Goal: Entertainment & Leisure: Consume media (video, audio)

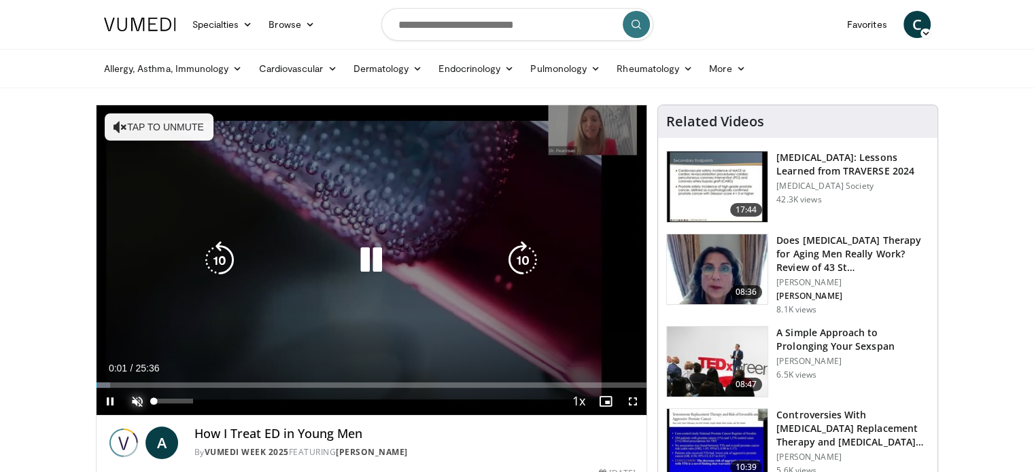
click at [136, 402] on span "Video Player" at bounding box center [137, 401] width 27 height 27
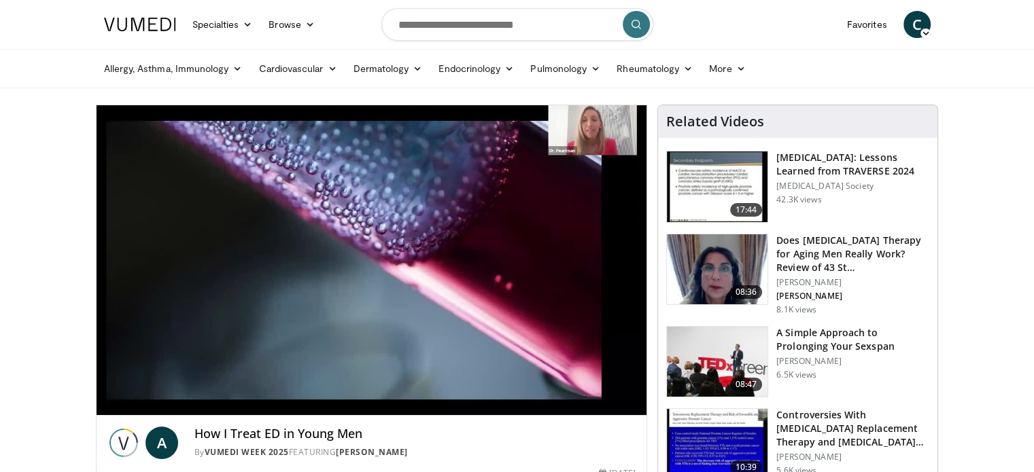
click at [939, 75] on div "Allergy, [MEDICAL_DATA], Immunology [MEDICAL_DATA] [DEMOGRAPHIC_DATA] Dermatiti…" at bounding box center [517, 69] width 843 height 38
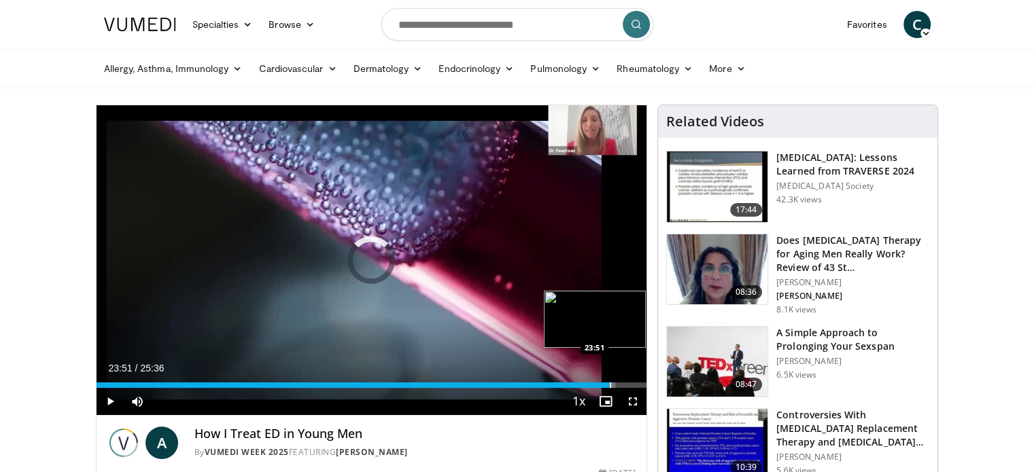
click at [610, 385] on div "Progress Bar" at bounding box center [610, 385] width 1 height 5
click at [625, 383] on div "Progress Bar" at bounding box center [625, 385] width 1 height 5
click at [603, 384] on div "Progress Bar" at bounding box center [603, 385] width 1 height 5
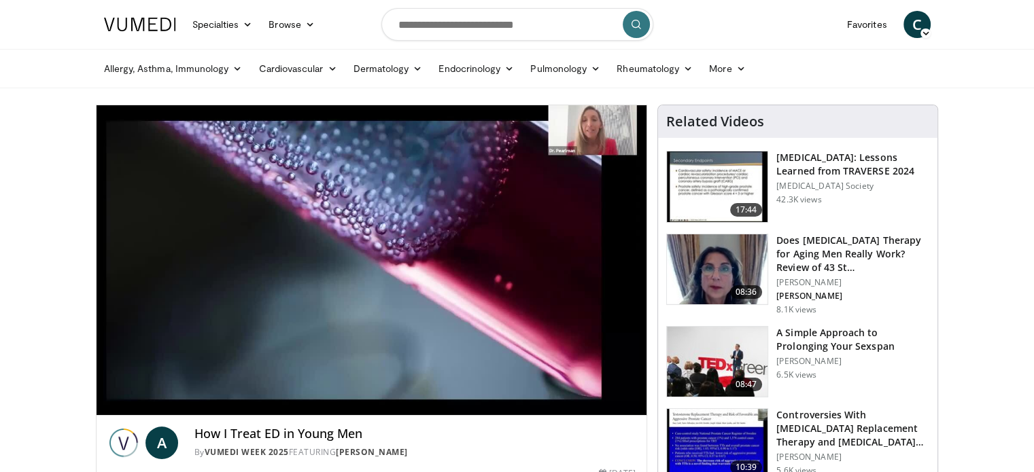
click at [836, 334] on h3 "A Simple Approach to Prolonging Your Sexspan" at bounding box center [852, 339] width 153 height 27
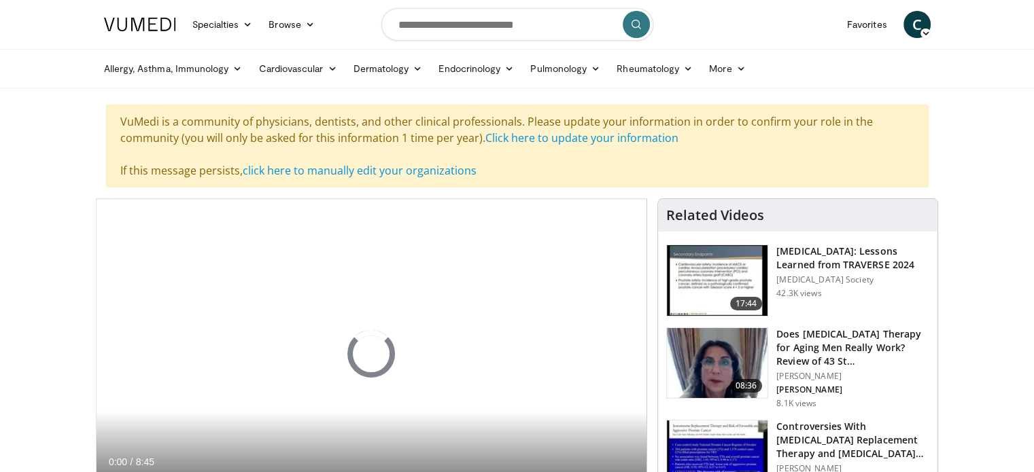
scroll to position [204, 0]
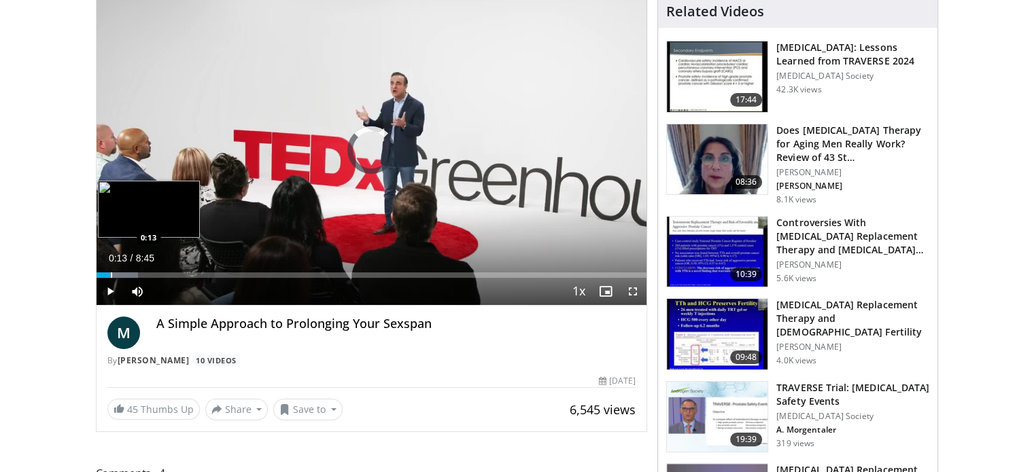
click at [111, 273] on div "Progress Bar" at bounding box center [111, 275] width 1 height 5
click at [150, 273] on div "Loaded : 15.17% 0:51 0:48" at bounding box center [372, 275] width 551 height 5
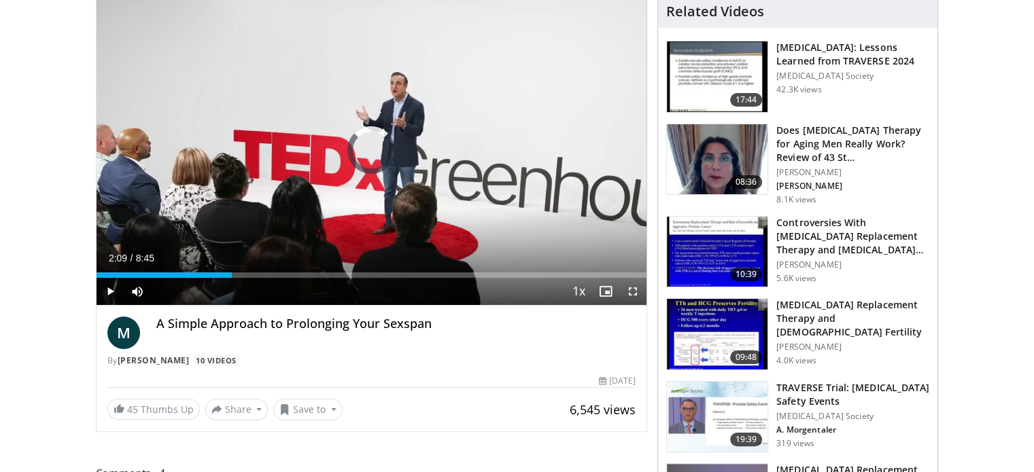
click at [232, 270] on div "Loaded : 22.77% 2:09 2:09" at bounding box center [372, 271] width 551 height 13
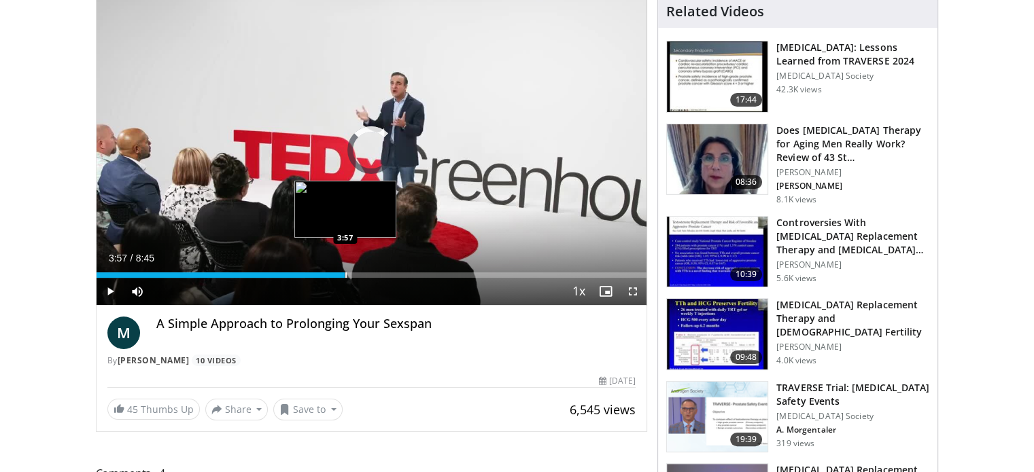
click at [345, 271] on div "Loaded : 37.95% 3:57 3:57" at bounding box center [372, 271] width 551 height 13
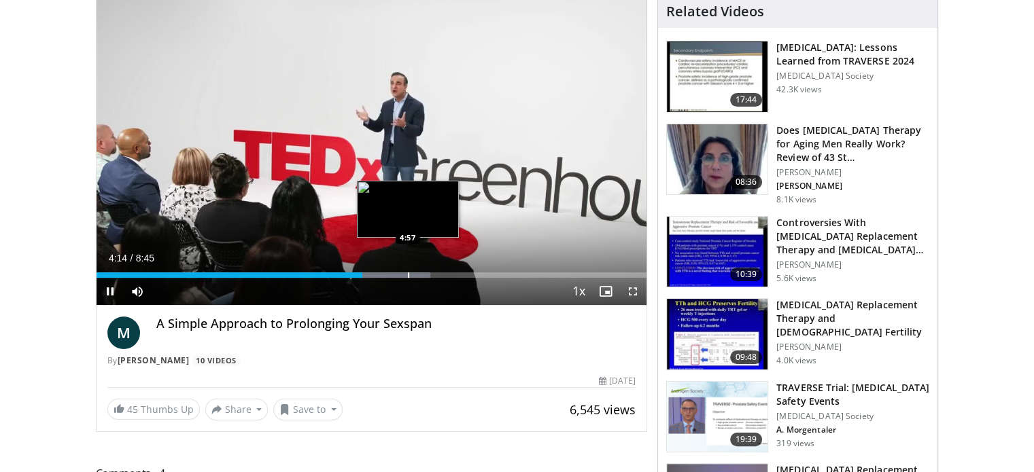
click at [407, 271] on div "Loaded : 60.73% 4:14 4:57" at bounding box center [372, 271] width 551 height 13
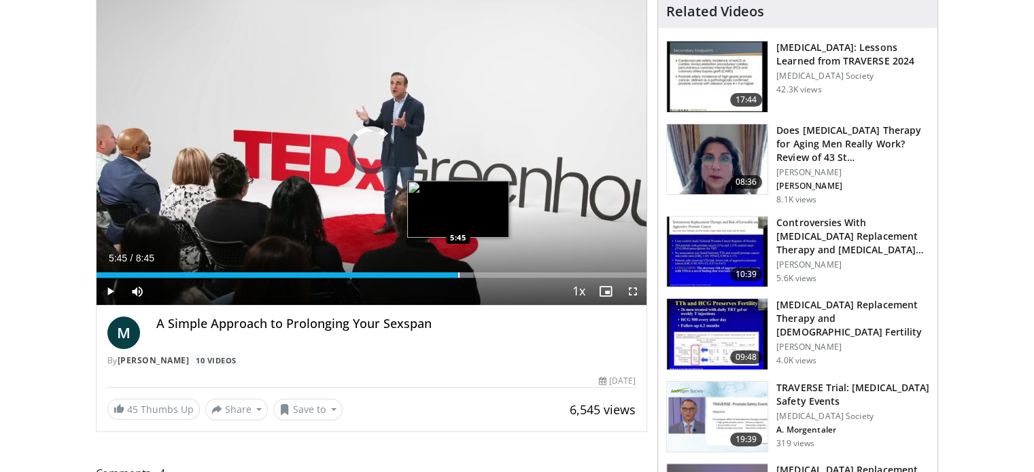
click at [457, 271] on div "Loaded : 68.51% 5:45 5:45" at bounding box center [372, 271] width 551 height 13
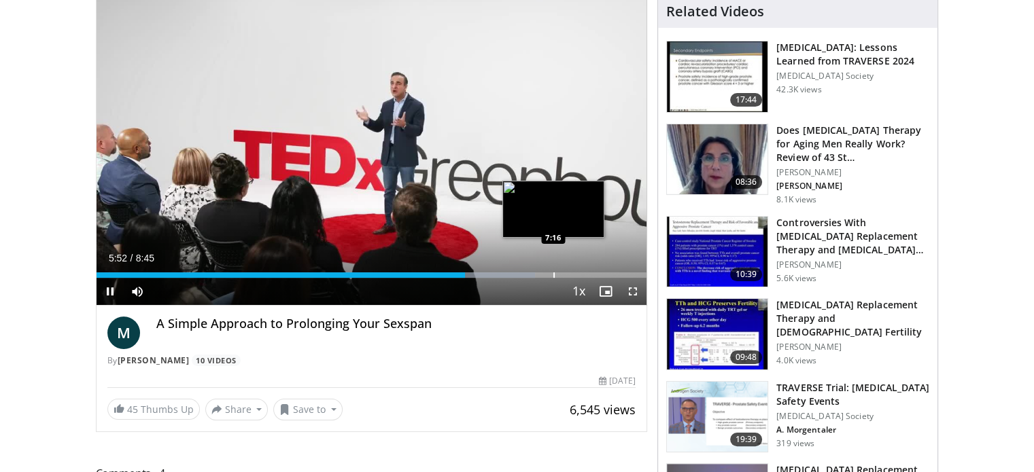
click at [553, 273] on div "Progress Bar" at bounding box center [553, 275] width 1 height 5
